Goal: Task Accomplishment & Management: Use online tool/utility

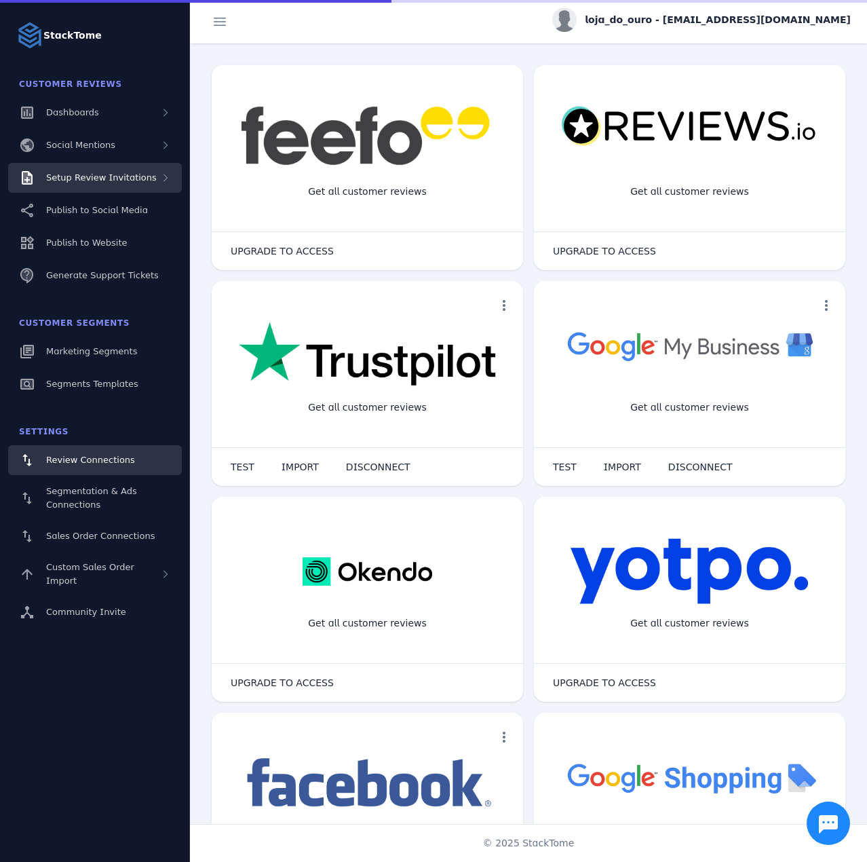
click at [133, 180] on span "Setup Review Invitations" at bounding box center [101, 177] width 111 height 10
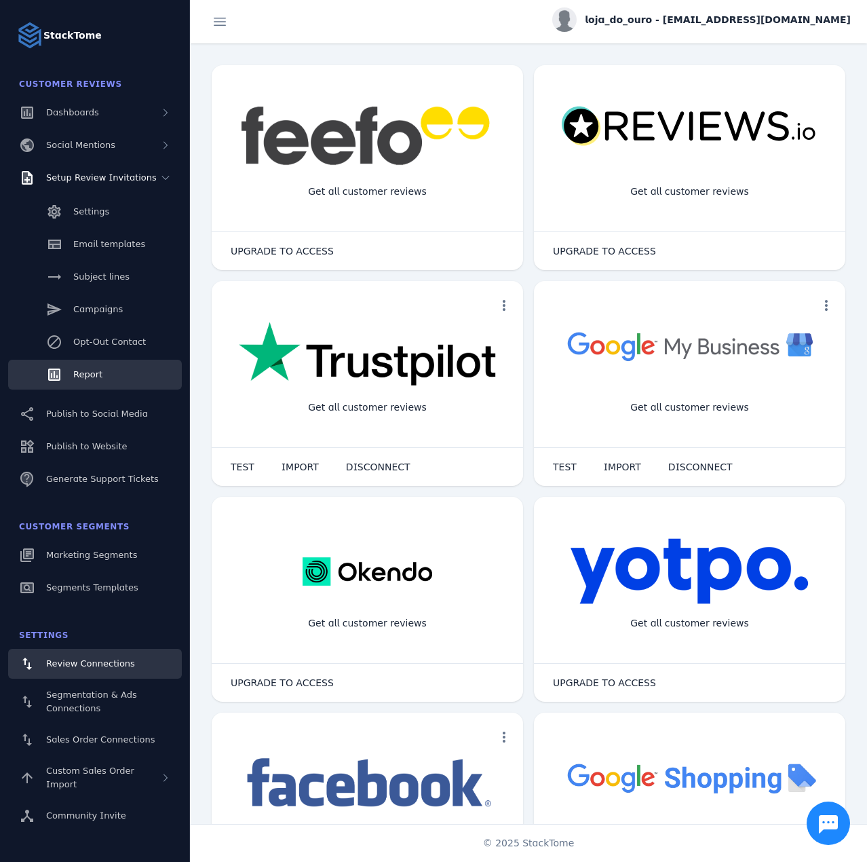
click at [112, 362] on link "Report" at bounding box center [95, 375] width 174 height 30
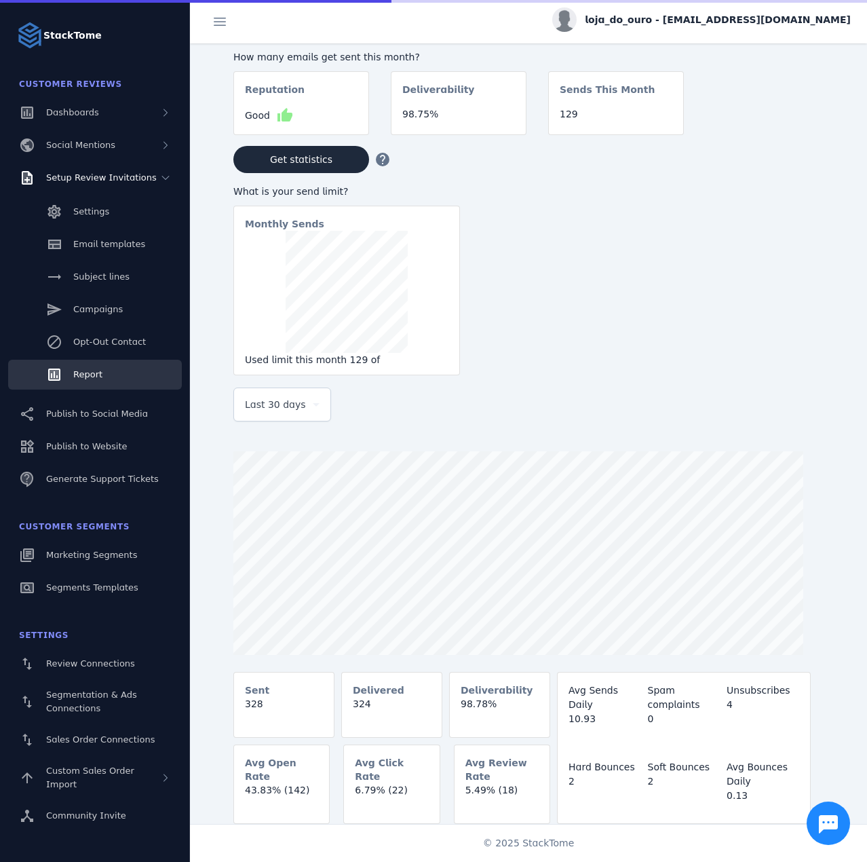
click at [261, 407] on span "Last 30 days" at bounding box center [275, 404] width 61 height 16
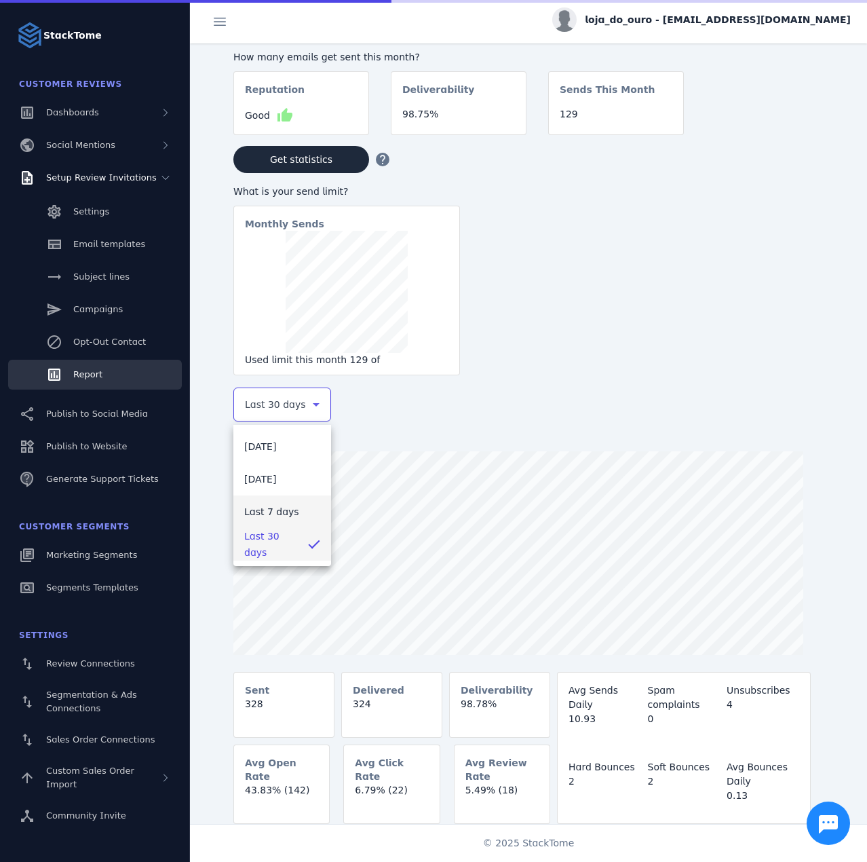
click at [267, 507] on span "Last 7 days" at bounding box center [271, 511] width 55 height 16
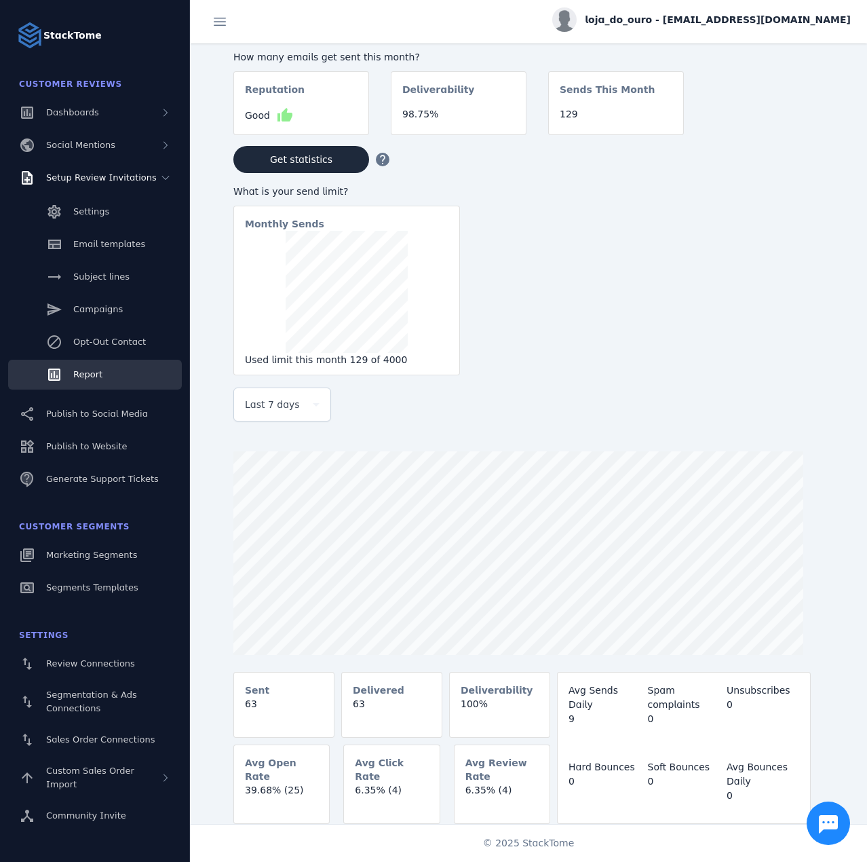
click at [742, 22] on span "loja_do_ouro - [EMAIL_ADDRESS][DOMAIN_NAME]" at bounding box center [718, 20] width 266 height 14
click at [813, 134] on span "Sign out" at bounding box center [807, 131] width 39 height 16
